Goal: Task Accomplishment & Management: Manage account settings

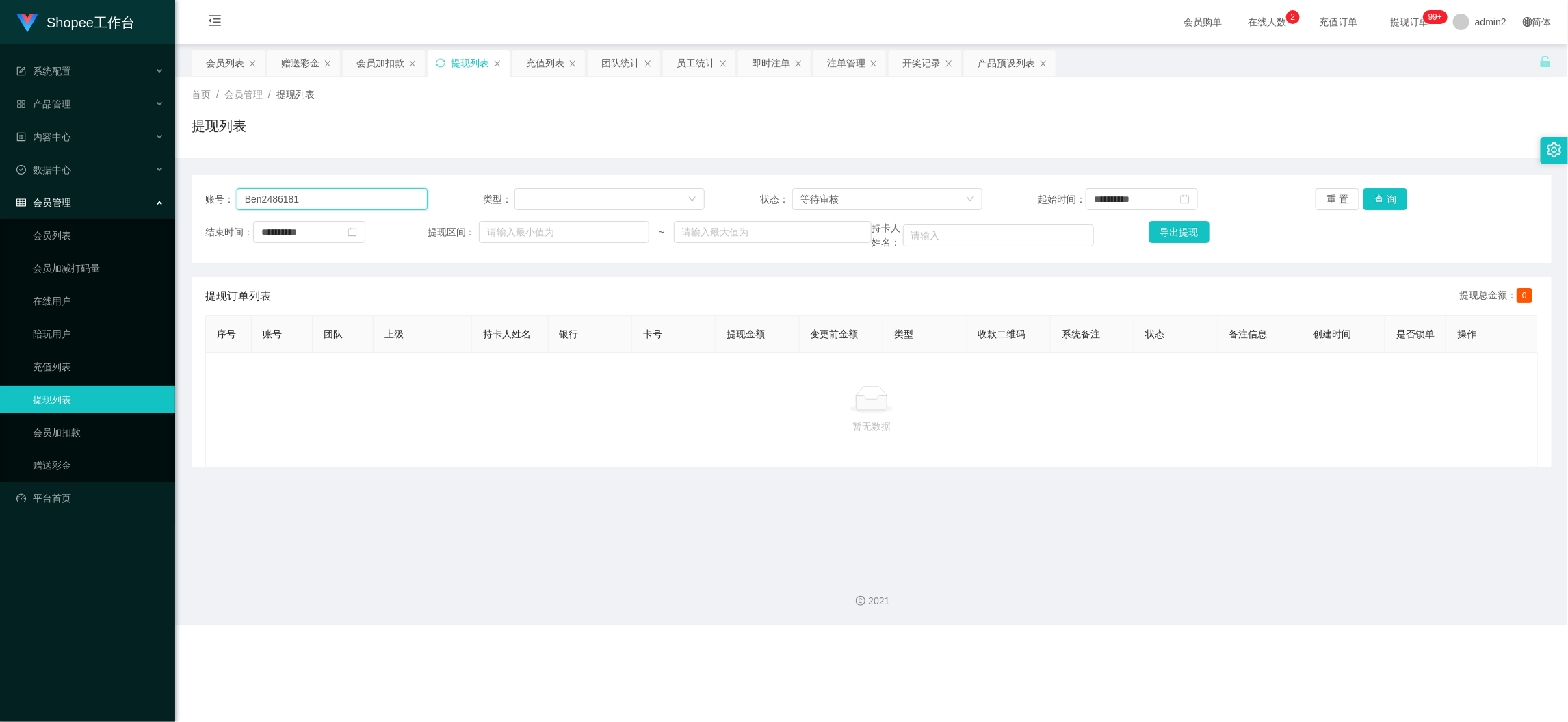
click at [369, 202] on input "Ben2486181" at bounding box center [332, 199] width 190 height 22
click at [883, 198] on div "等待审核" at bounding box center [883, 198] width 165 height 21
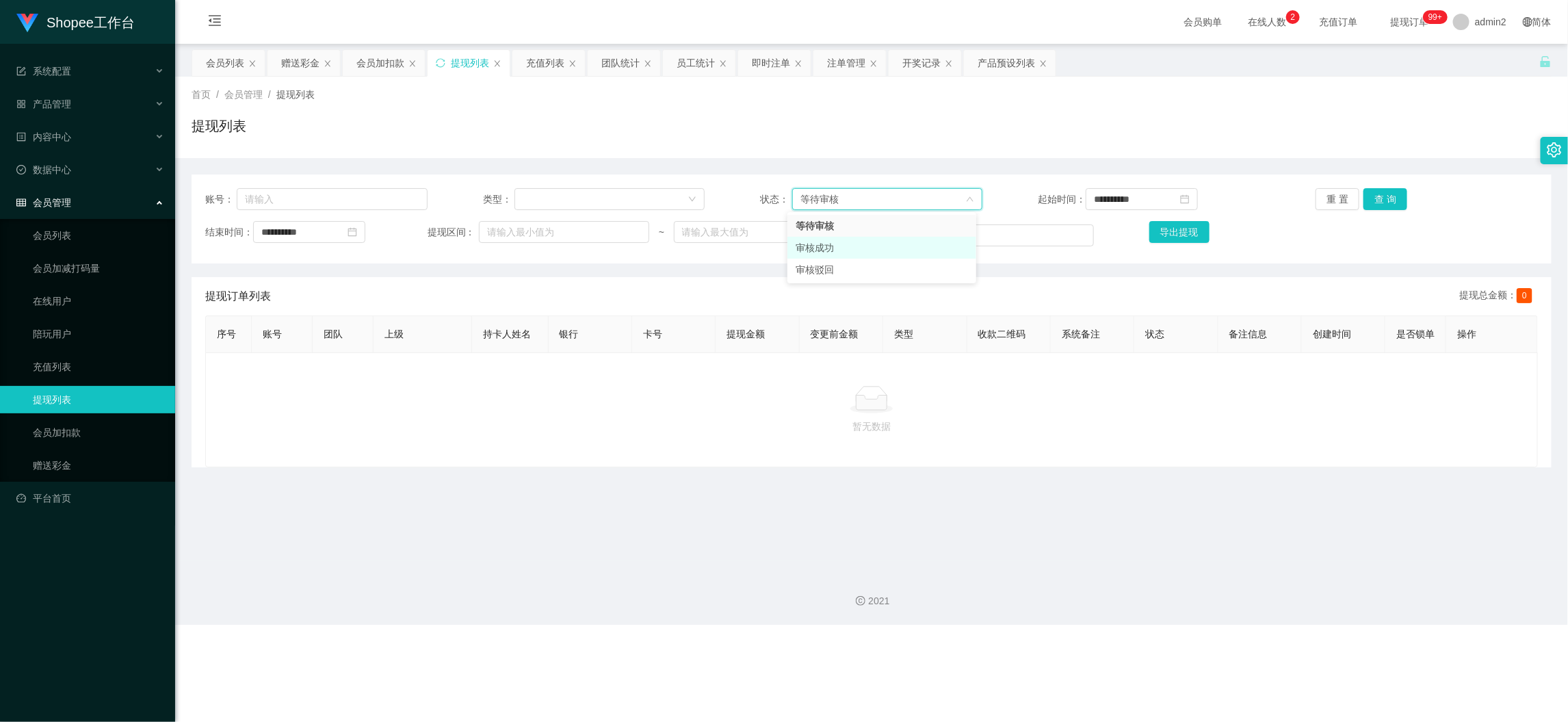
click at [844, 245] on li "审核成功" at bounding box center [882, 248] width 189 height 22
click at [1379, 195] on button "查 询" at bounding box center [1385, 199] width 44 height 22
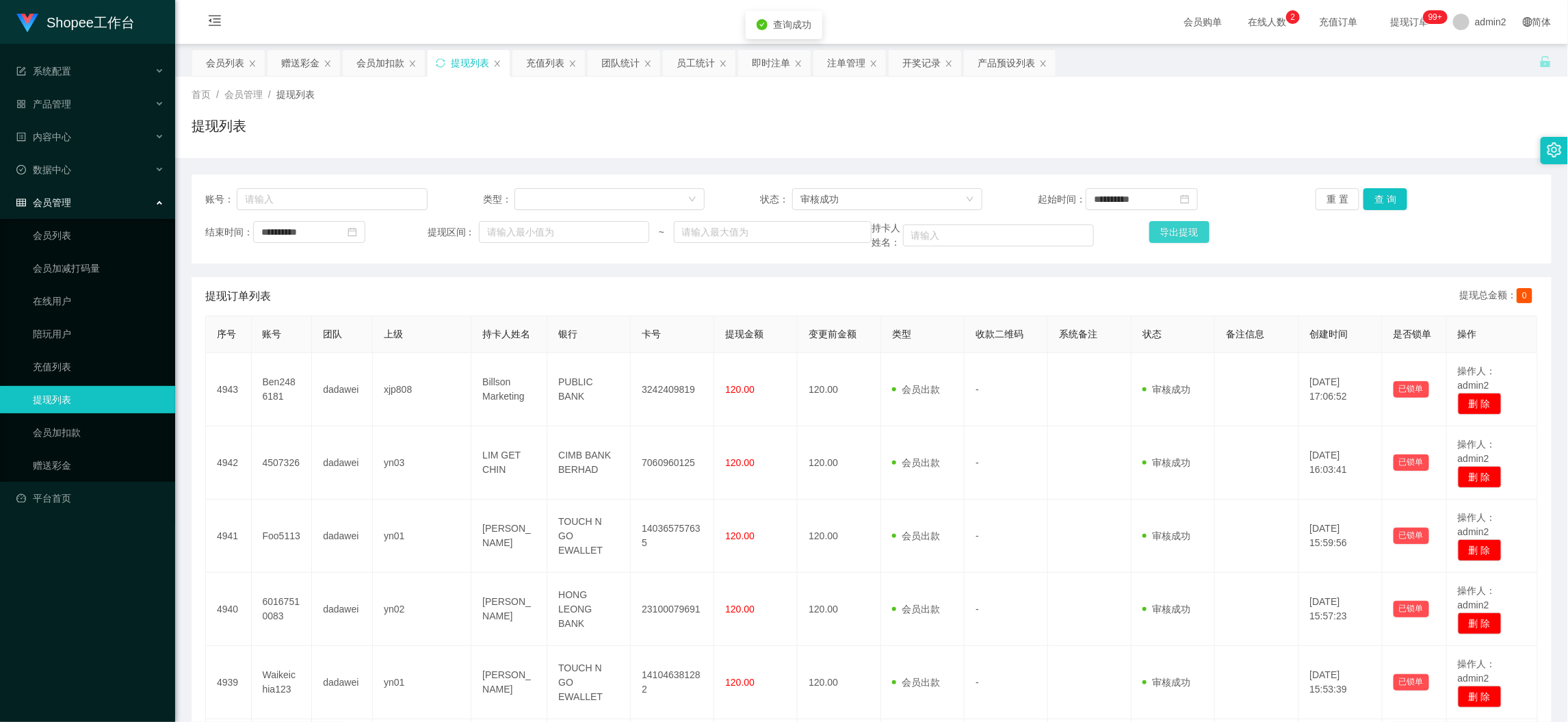
click at [1172, 234] on button "导出提现" at bounding box center [1179, 232] width 60 height 22
click at [622, 64] on div "团队统计" at bounding box center [620, 63] width 38 height 26
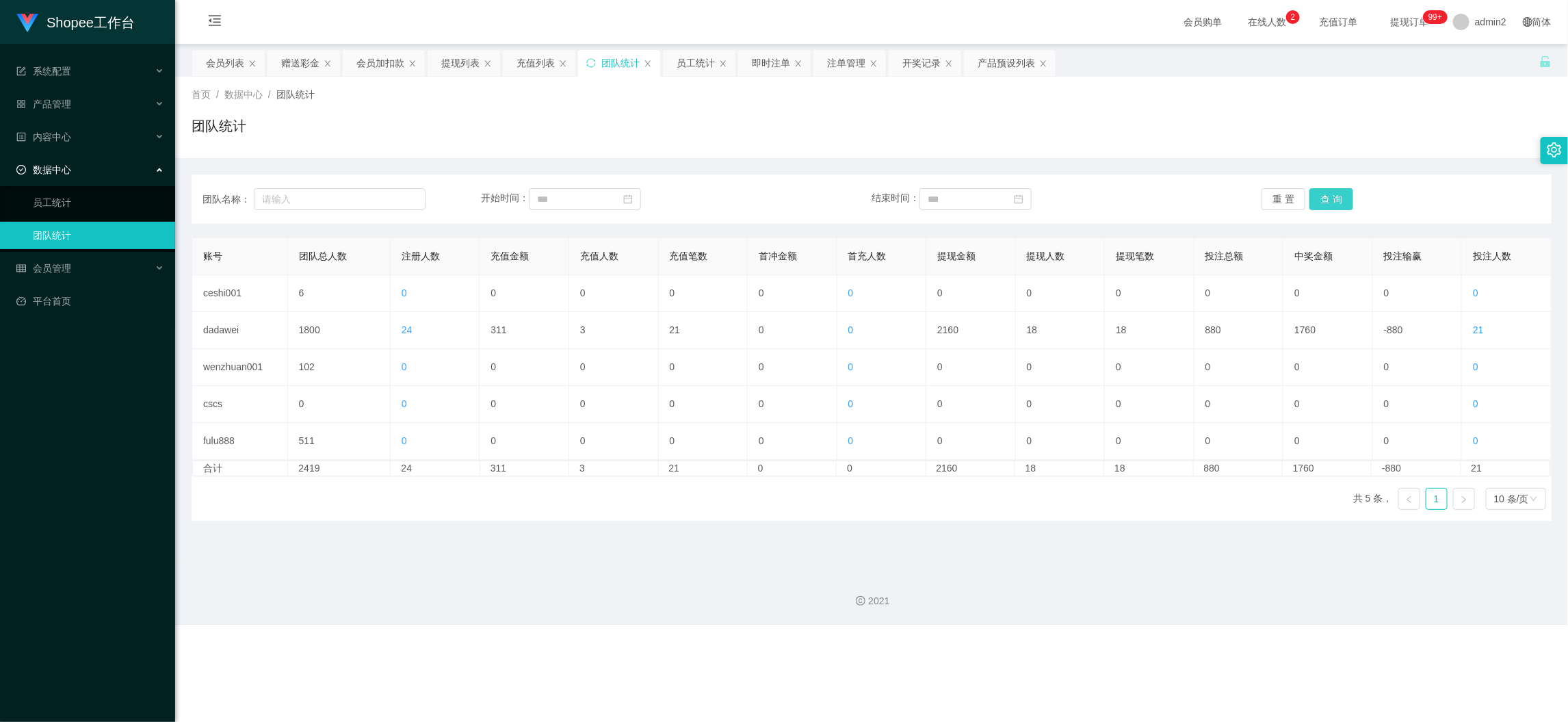
click at [1311, 195] on button "查 询" at bounding box center [1331, 199] width 44 height 22
click at [1364, 667] on div "Shopee工作台 系统配置 产品管理 产品列表 产品预设列表 开奖记录 注单管理 即时注单 内容中心 数据中心 员工统计 团队统计 会员管理 会员列表 会员…" at bounding box center [784, 361] width 1568 height 722
